Goal: Communication & Community: Share content

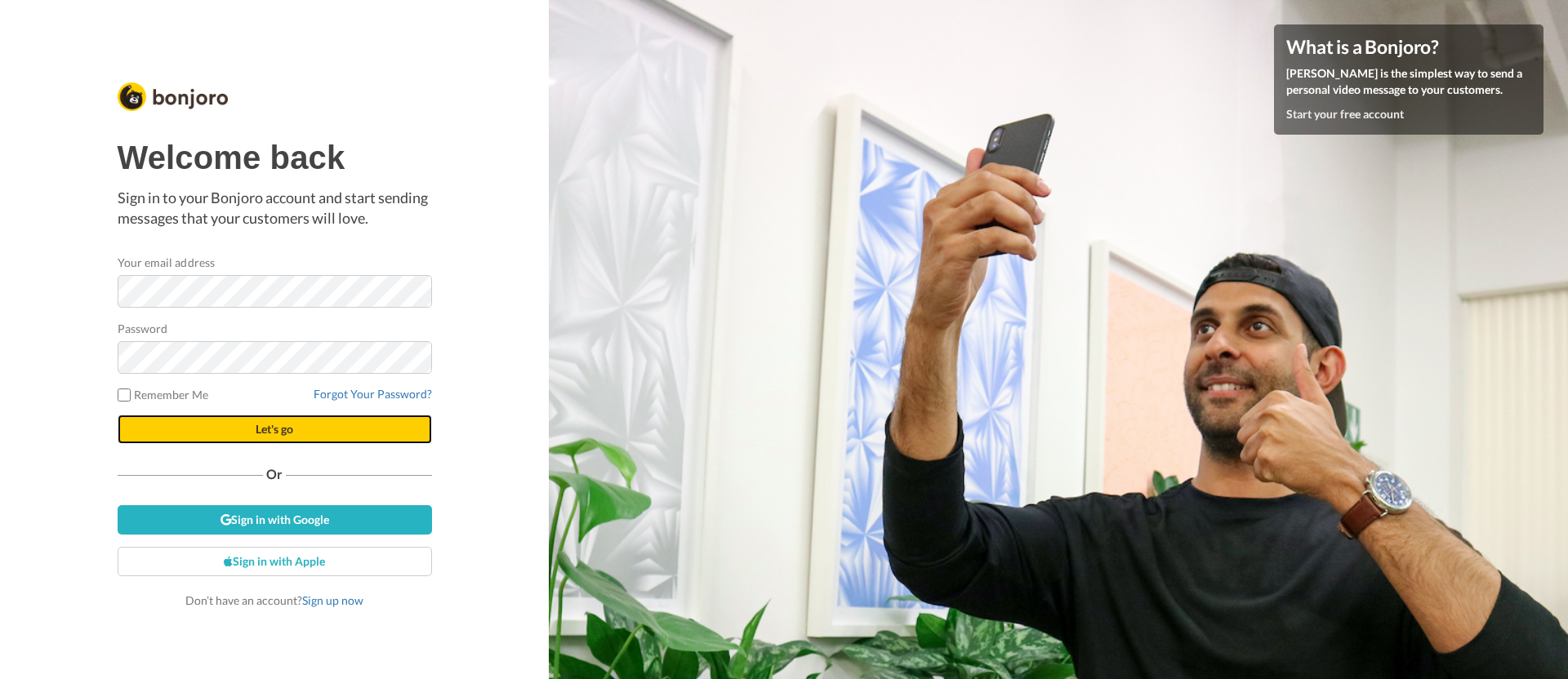
click at [233, 416] on button "Let's go" at bounding box center [274, 429] width 314 height 30
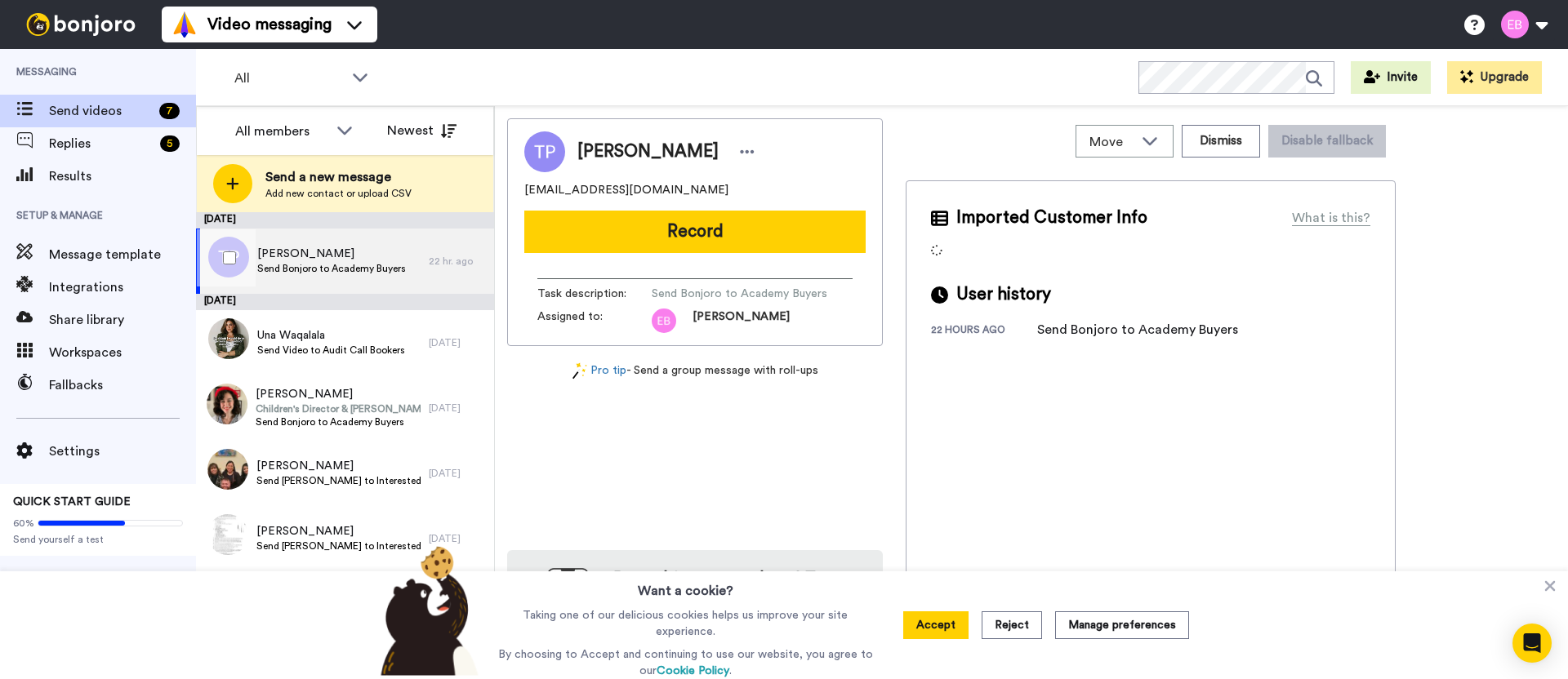
click at [337, 271] on span "Send Bonjoro to Academy Buyers" at bounding box center [331, 269] width 149 height 13
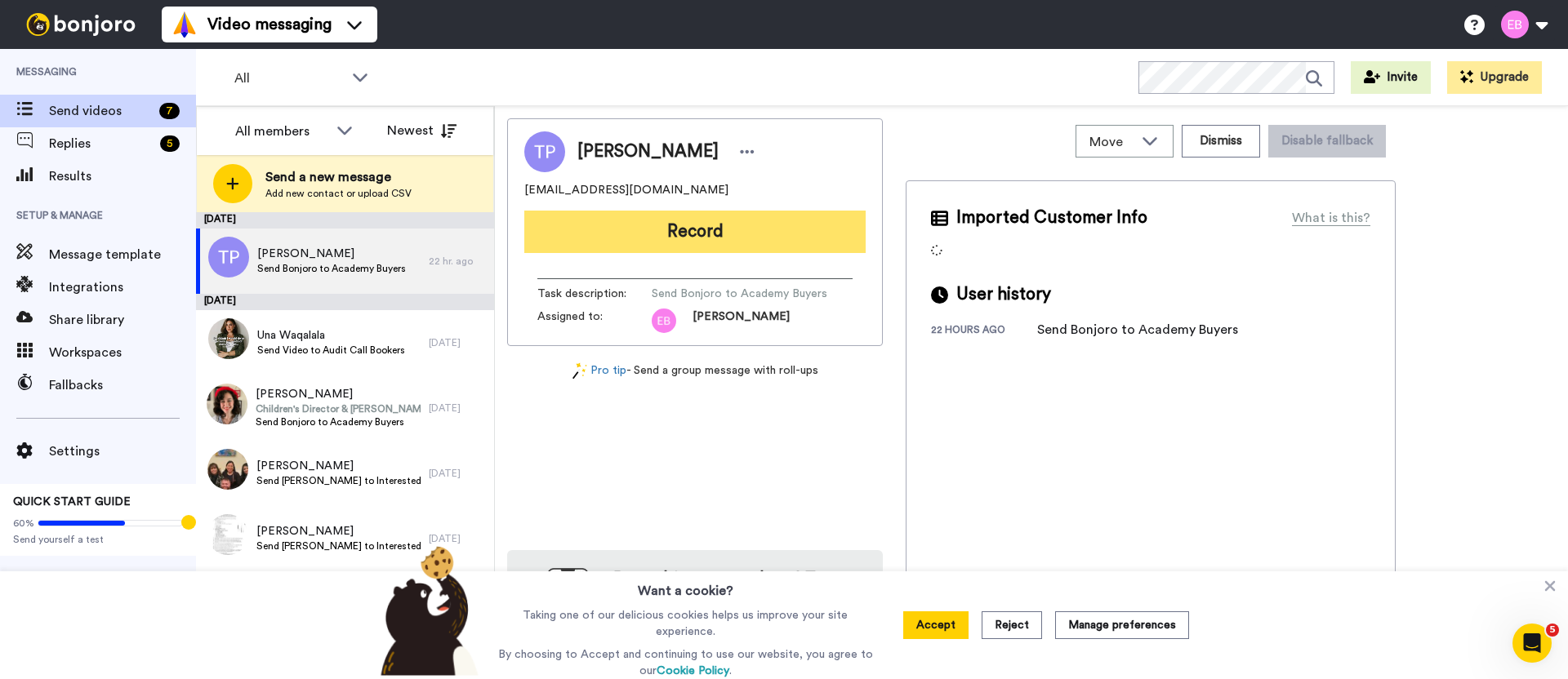
click at [700, 233] on button "Record" at bounding box center [695, 231] width 341 height 42
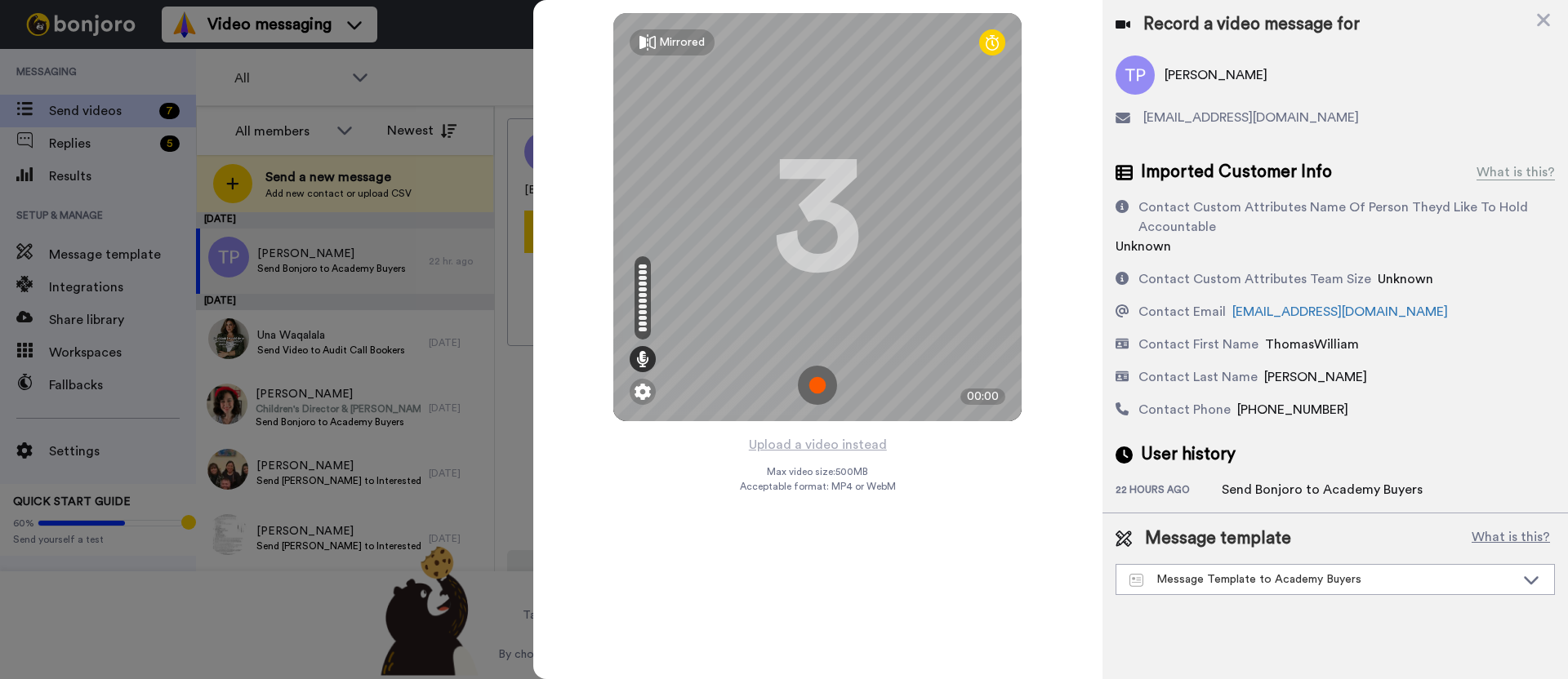
click at [810, 388] on img at bounding box center [817, 385] width 39 height 39
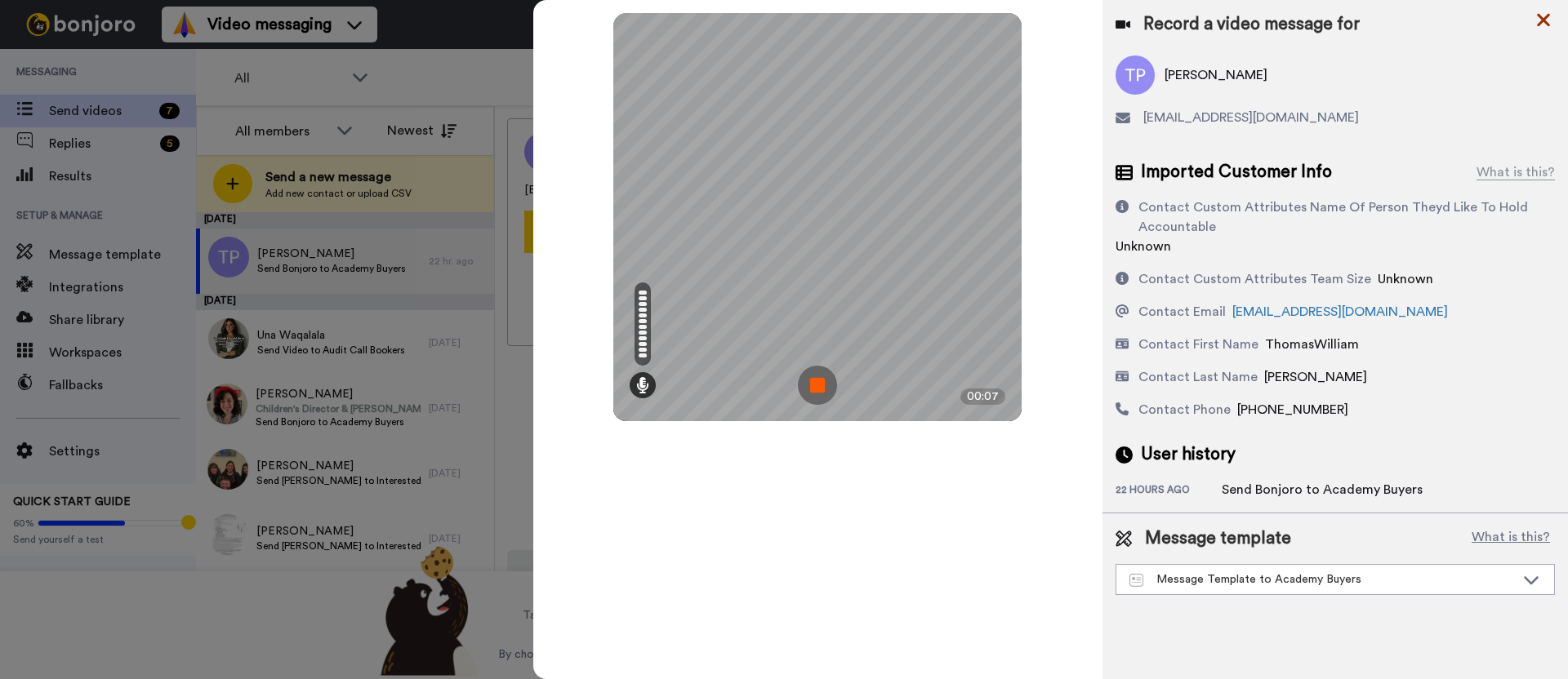
click at [1544, 21] on icon at bounding box center [1543, 20] width 13 height 13
